Goal: Check status: Check status

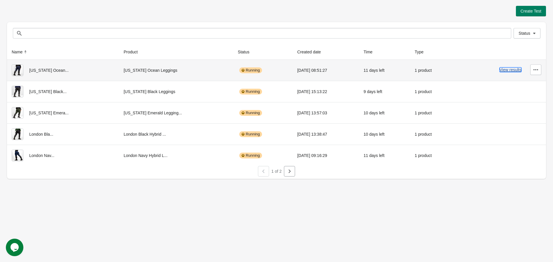
click at [510, 72] on button "View results" at bounding box center [511, 69] width 22 height 5
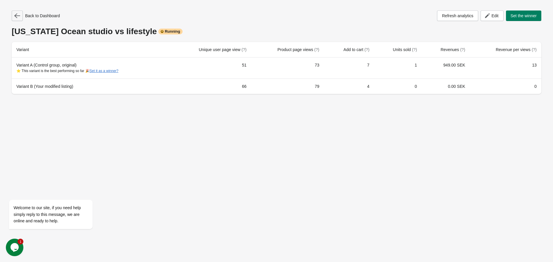
click at [20, 15] on icon "button" at bounding box center [17, 15] width 6 height 5
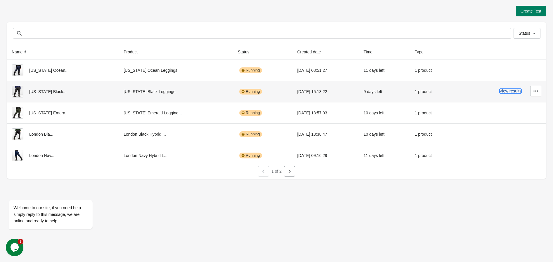
click at [511, 90] on button "View results" at bounding box center [511, 91] width 22 height 5
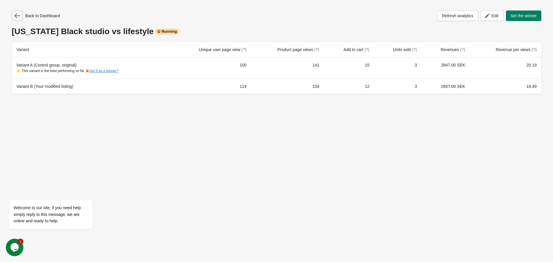
click at [19, 17] on icon "button" at bounding box center [17, 16] width 6 height 6
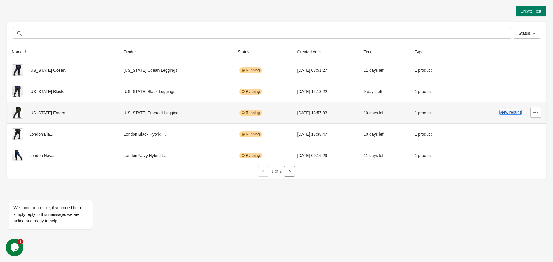
click at [520, 114] on button "View results" at bounding box center [511, 112] width 22 height 5
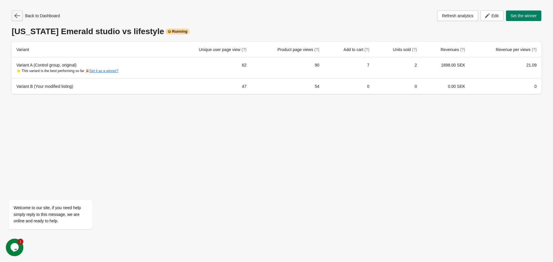
click at [17, 18] on icon "button" at bounding box center [17, 16] width 6 height 6
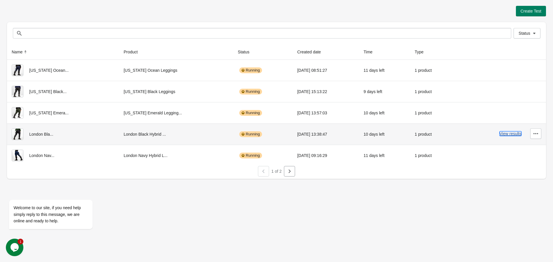
click at [510, 134] on button "View results" at bounding box center [511, 133] width 22 height 5
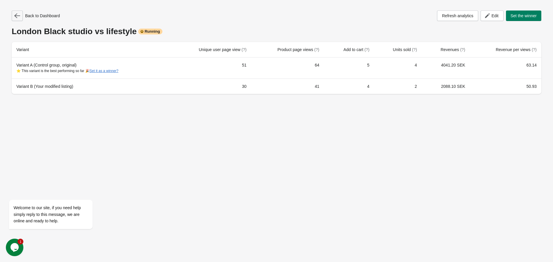
click at [18, 15] on icon "button" at bounding box center [17, 16] width 6 height 6
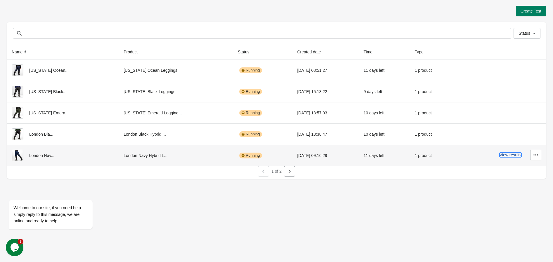
click at [514, 155] on button "View results" at bounding box center [511, 155] width 22 height 5
